Goal: Information Seeking & Learning: Learn about a topic

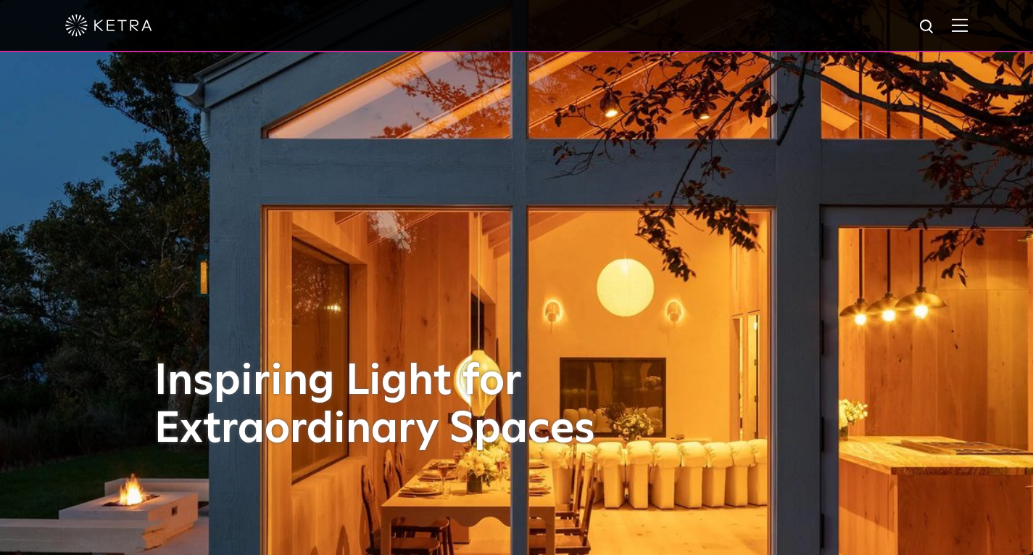
click at [968, 25] on img at bounding box center [960, 25] width 16 height 14
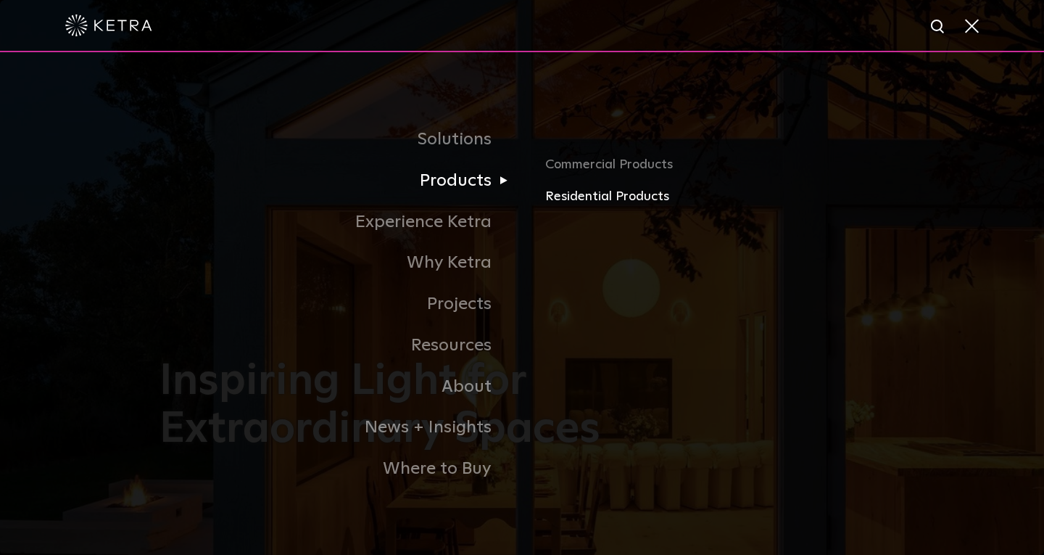
click at [555, 200] on link "Residential Products" at bounding box center [714, 196] width 339 height 21
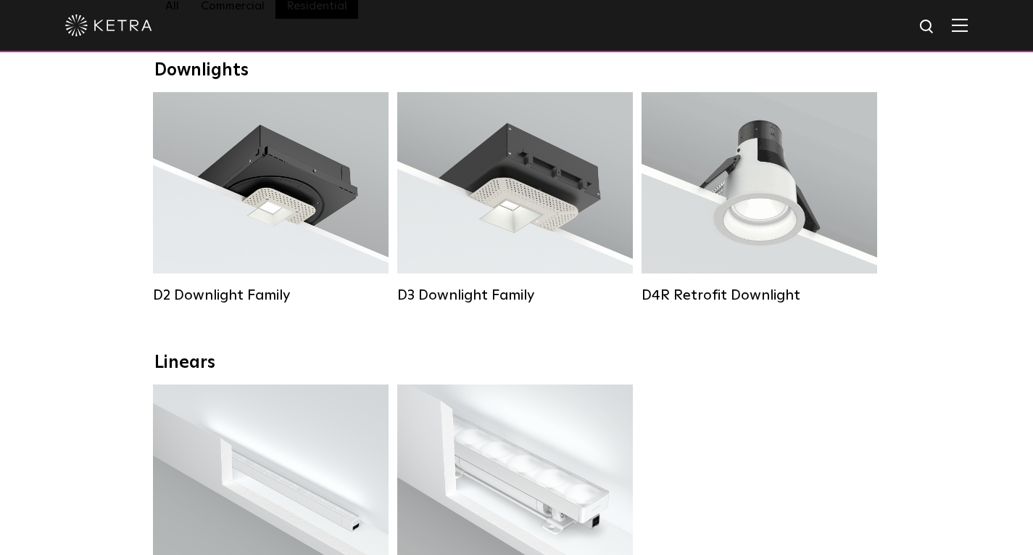
scroll to position [225, 0]
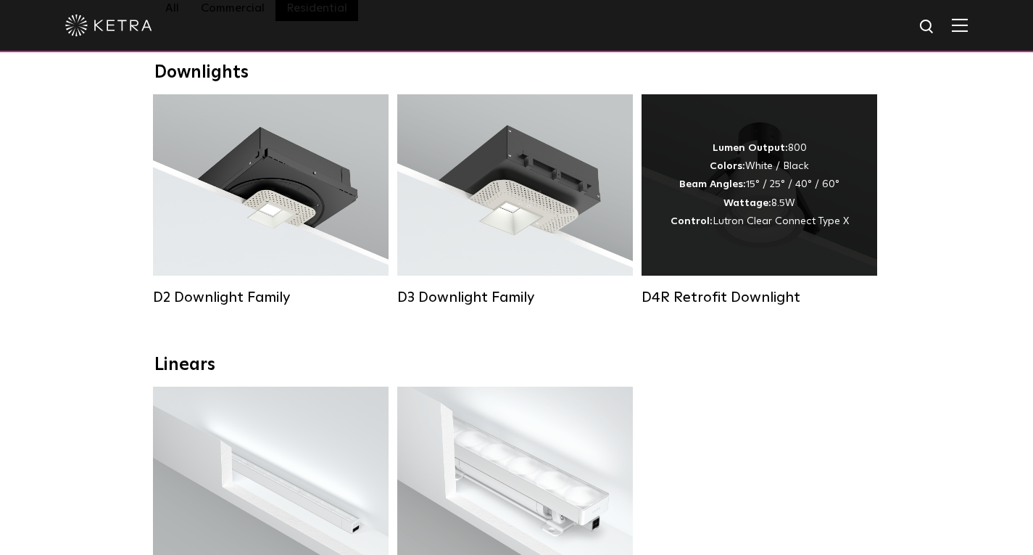
click at [769, 225] on span "Lutron Clear Connect Type X" at bounding box center [781, 221] width 136 height 10
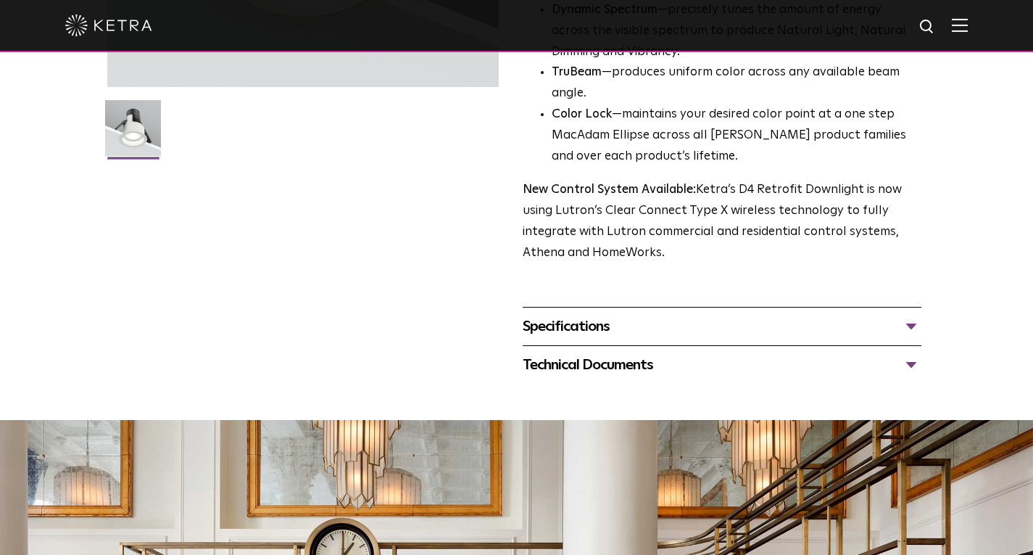
scroll to position [434, 0]
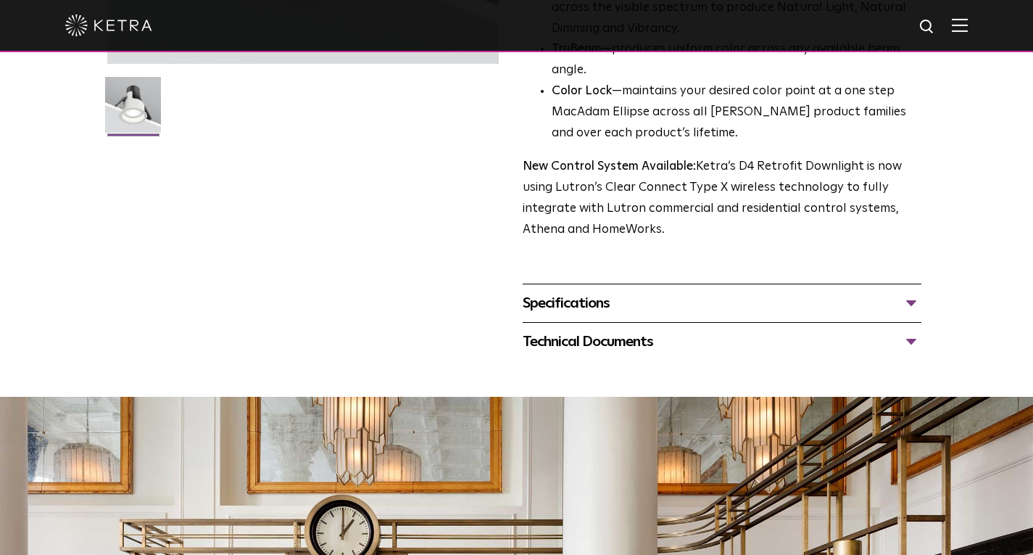
click at [865, 315] on div "Specifications" at bounding box center [723, 302] width 400 height 23
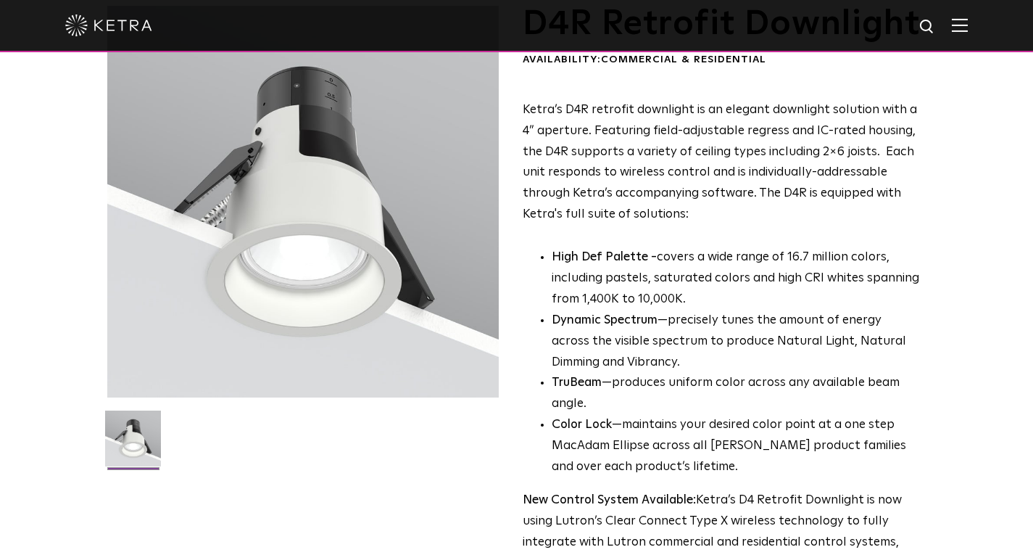
scroll to position [0, 0]
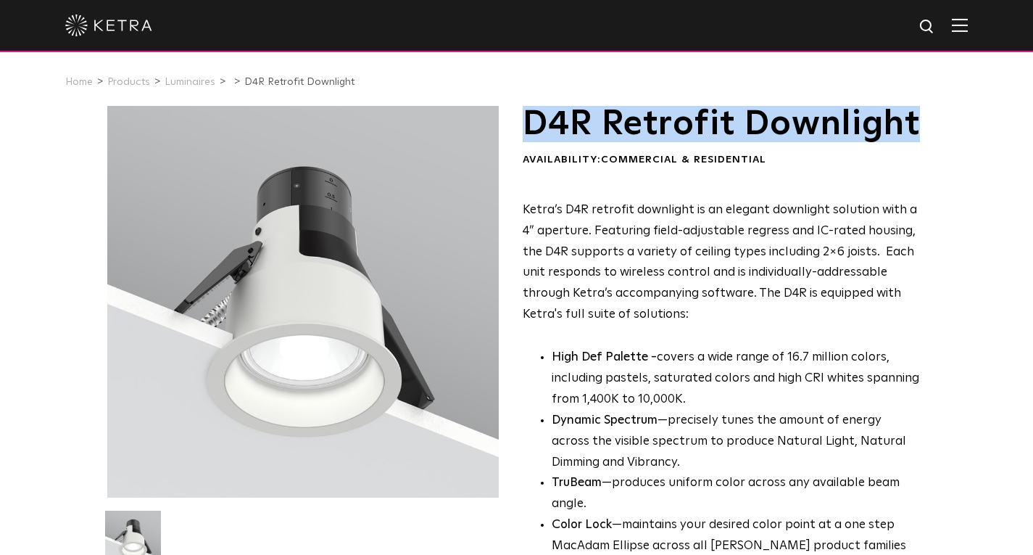
drag, startPoint x: 709, startPoint y: 162, endPoint x: 526, endPoint y: 121, distance: 187.2
click at [526, 121] on h1 "D4R Retrofit Downlight" at bounding box center [723, 124] width 400 height 36
copy h1 "D4R Retrofit Downlight"
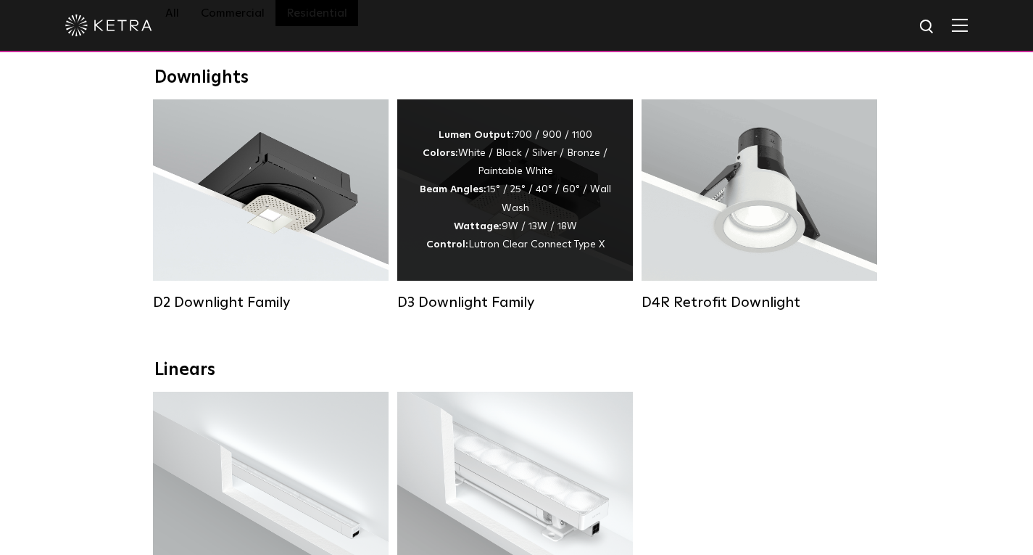
click at [512, 191] on div "Lumen Output: 700 / 900 / 1100 Colors: White / Black / Silver / Bronze / Painta…" at bounding box center [515, 190] width 192 height 128
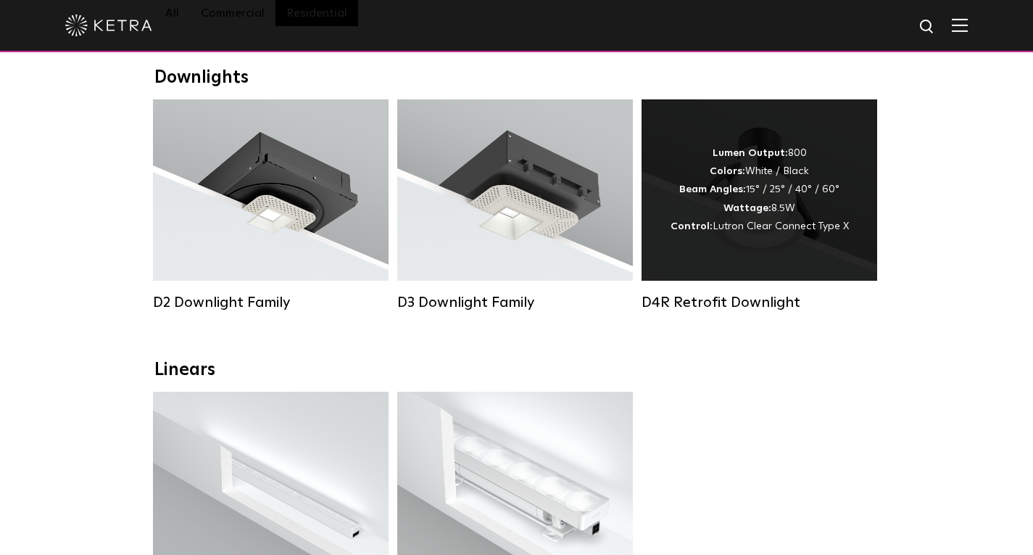
click at [798, 178] on div "Lumen Output: 800 Colors: White / Black Beam Angles: 15° / 25° / 40° / 60° Watt…" at bounding box center [760, 189] width 178 height 91
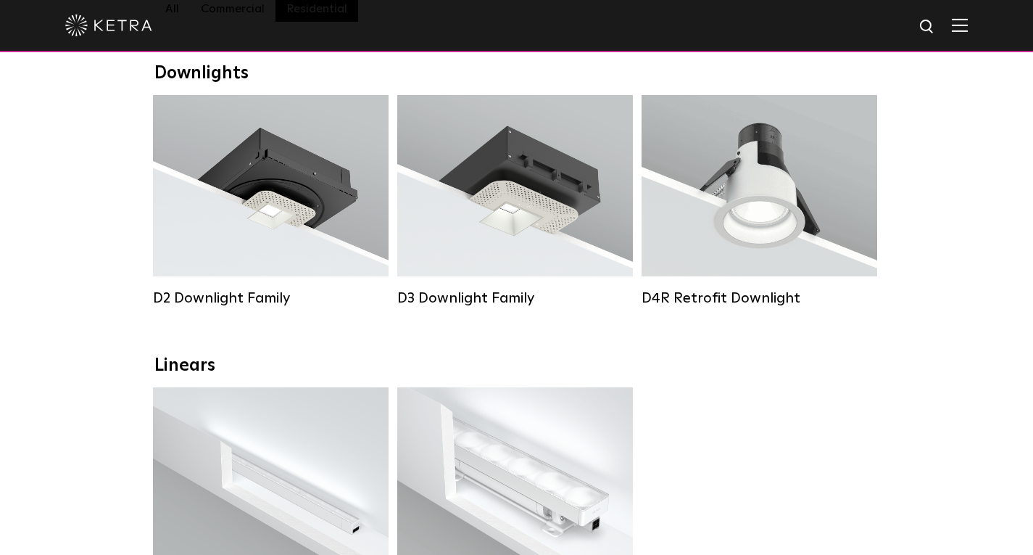
scroll to position [223, 0]
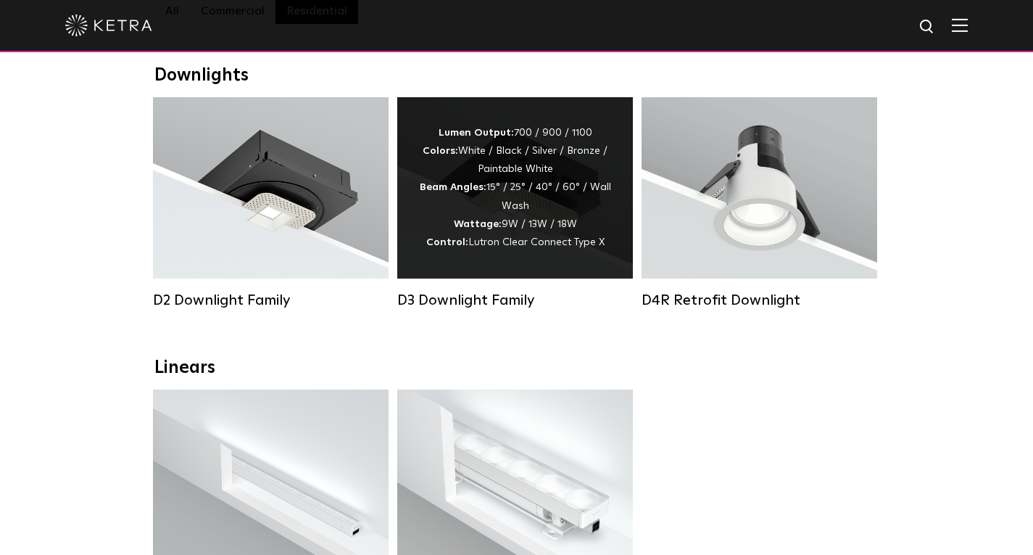
click at [502, 175] on div "Lumen Output: 700 / 900 / 1100 Colors: White / Black / Silver / Bronze / Painta…" at bounding box center [515, 188] width 192 height 128
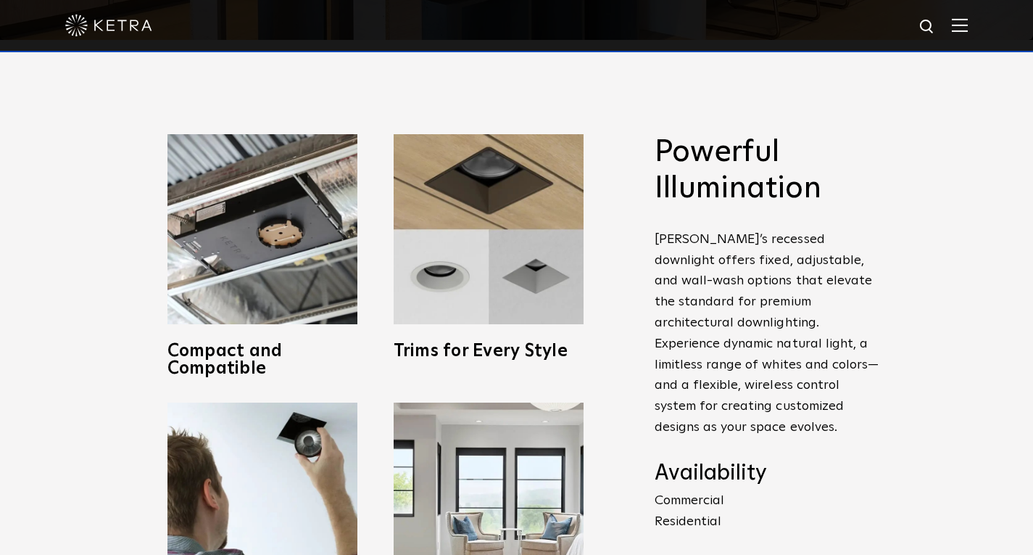
scroll to position [518, 0]
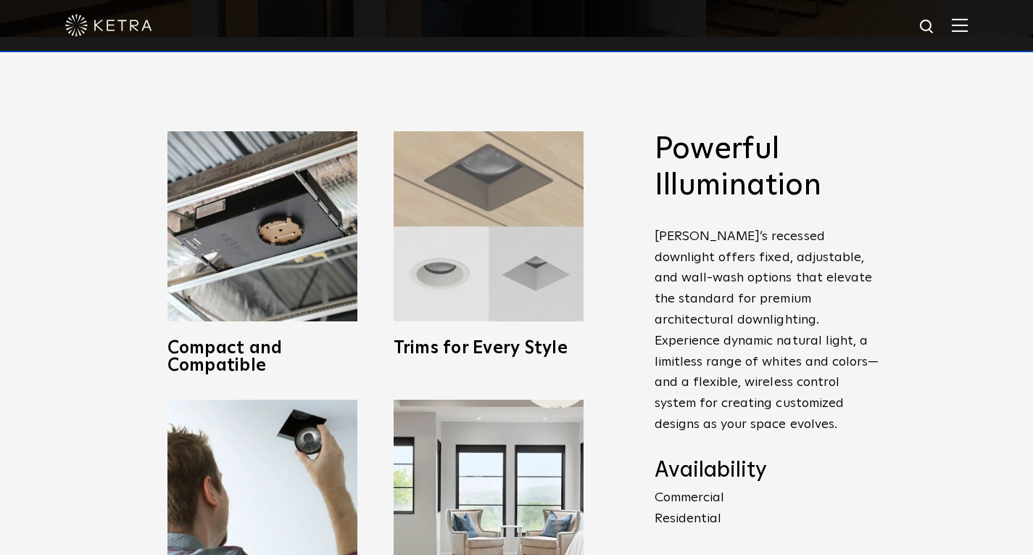
click at [463, 199] on img at bounding box center [489, 226] width 190 height 190
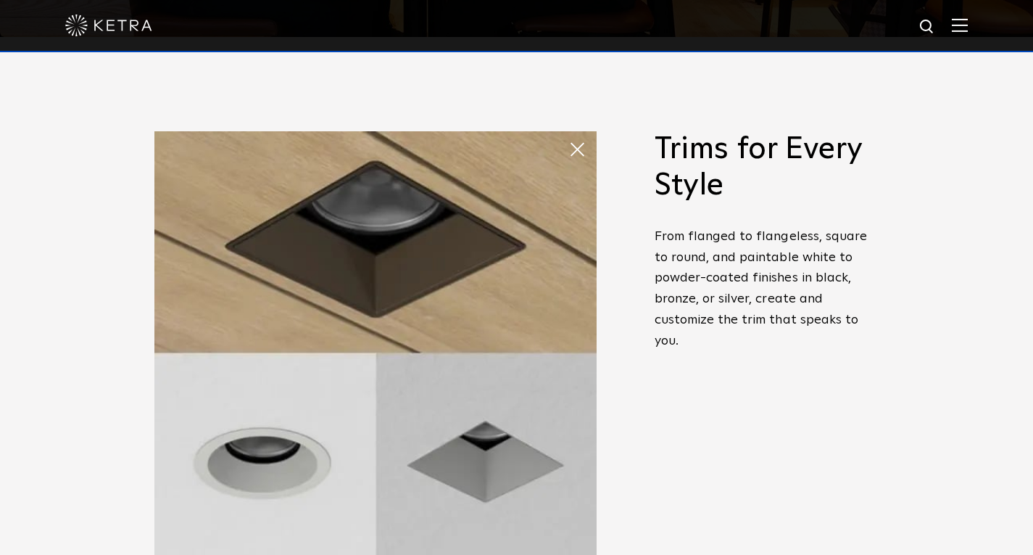
click at [578, 156] on span at bounding box center [582, 149] width 29 height 29
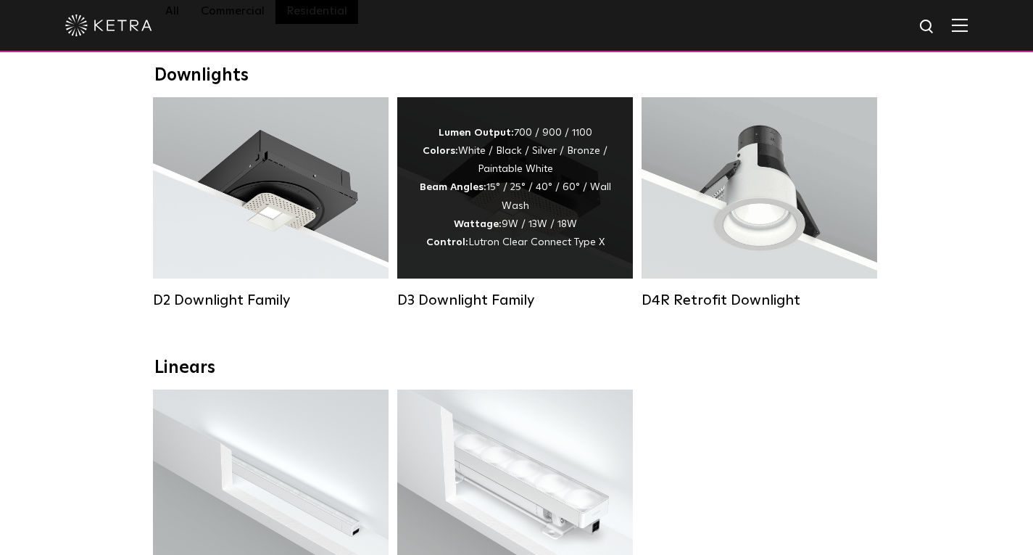
scroll to position [223, 0]
click at [514, 309] on div "D3 Downlight Family" at bounding box center [515, 299] width 236 height 17
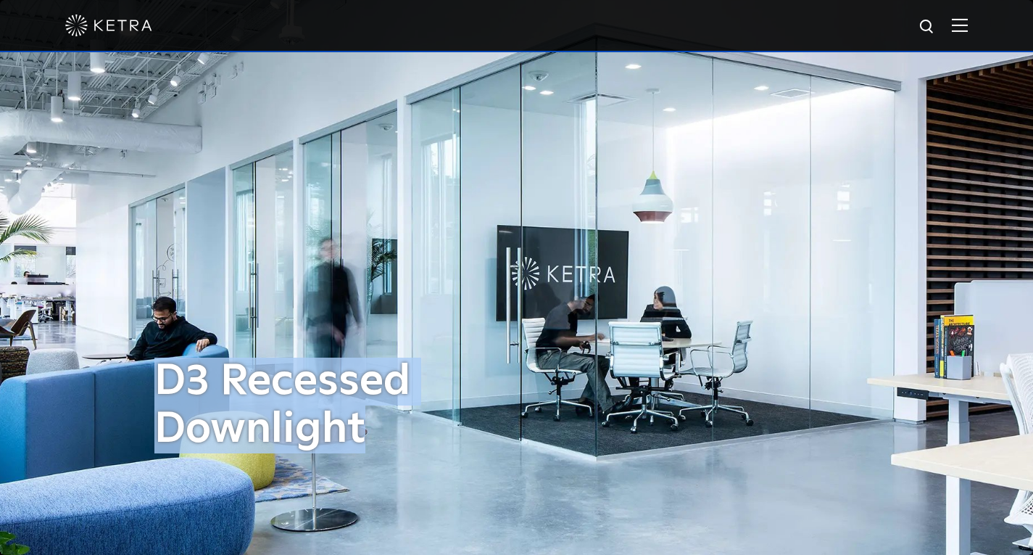
drag, startPoint x: 367, startPoint y: 441, endPoint x: 165, endPoint y: 386, distance: 209.5
click at [165, 386] on h1 "D3 Recessed Downlight" at bounding box center [339, 405] width 370 height 96
copy h1 "D3 Recessed Downlight"
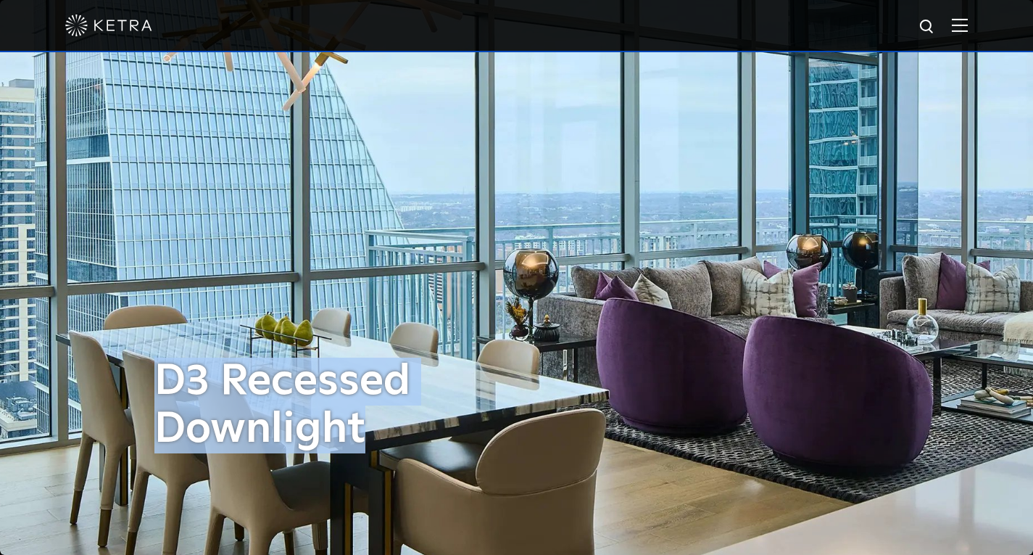
copy h1 "D3 Recessed Downlight"
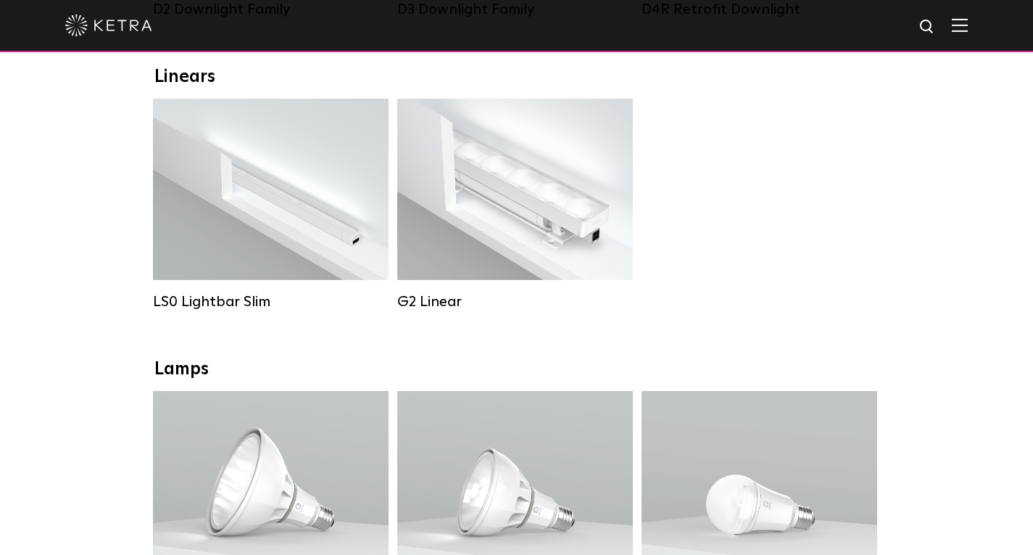
scroll to position [473, 0]
